Goal: Check status: Check status

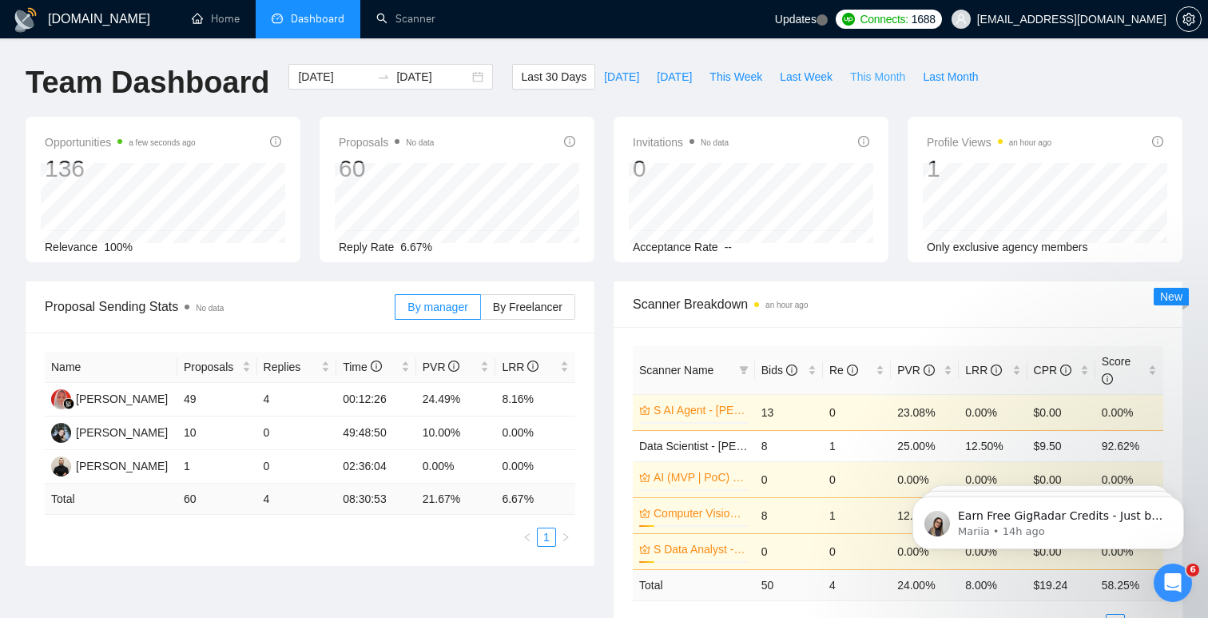
click at [871, 80] on span "This Month" at bounding box center [877, 77] width 55 height 18
type input "2025-08-01"
type input "2025-08-31"
